Goal: Find contact information: Obtain details needed to contact an individual or organization

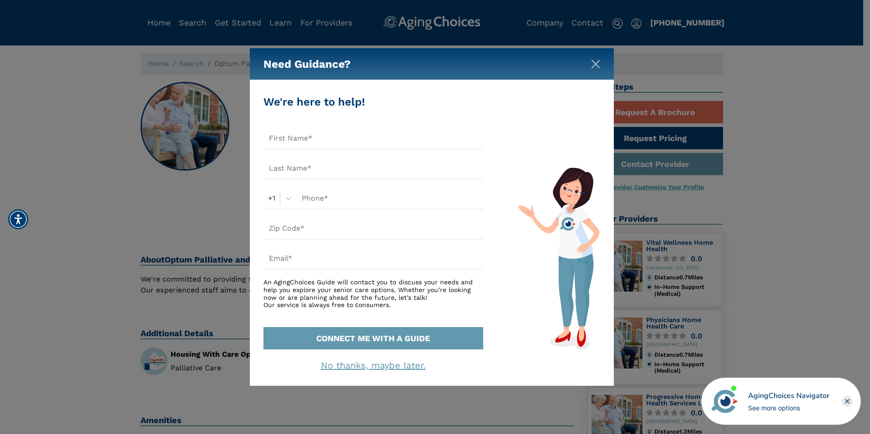
click at [593, 64] on img "Close" at bounding box center [595, 64] width 9 height 9
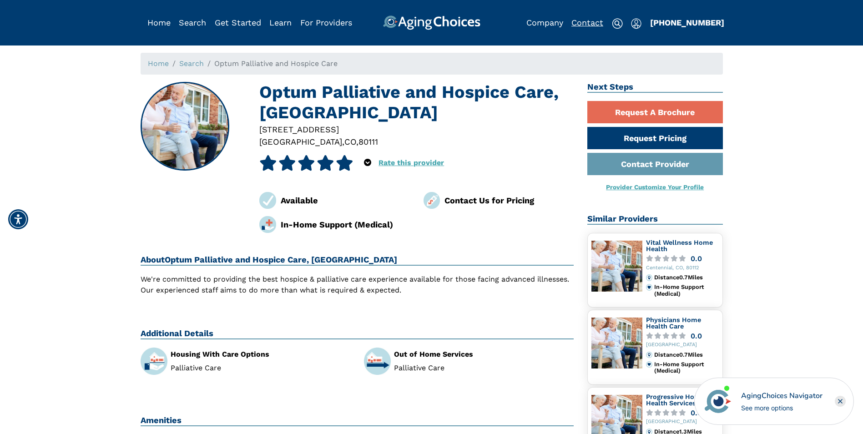
click at [590, 21] on link "Contact" at bounding box center [587, 23] width 32 height 10
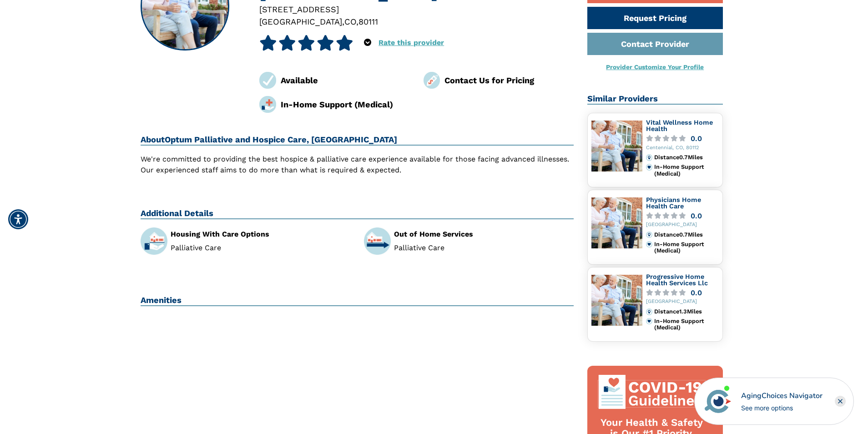
scroll to position [117, 0]
